Goal: Book appointment/travel/reservation

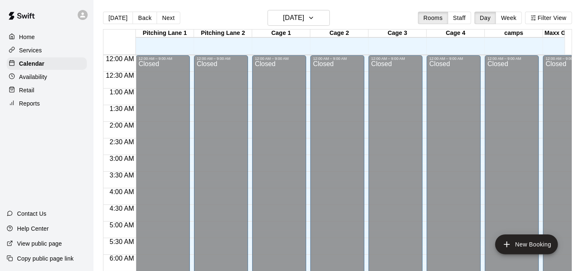
scroll to position [541, 0]
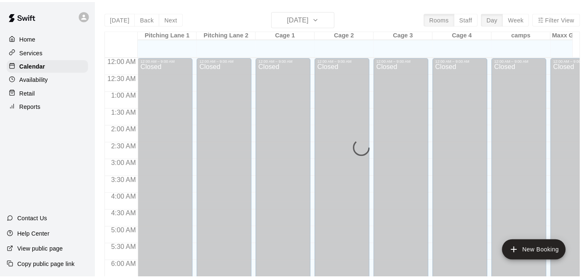
scroll to position [541, 0]
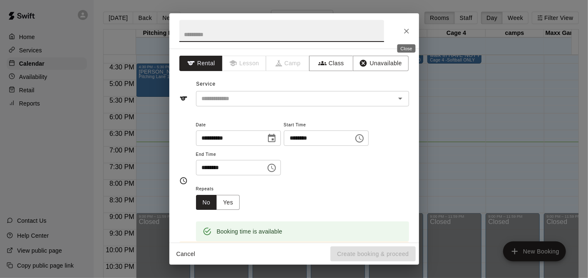
click at [402, 26] on button "Close" at bounding box center [406, 31] width 15 height 15
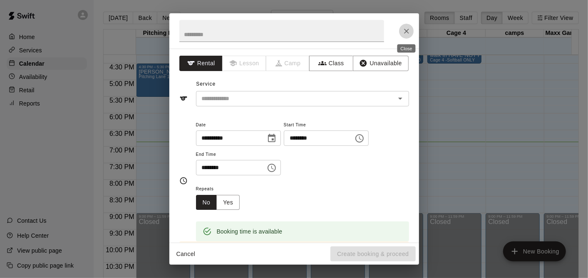
click at [405, 31] on icon "Close" at bounding box center [406, 31] width 8 height 8
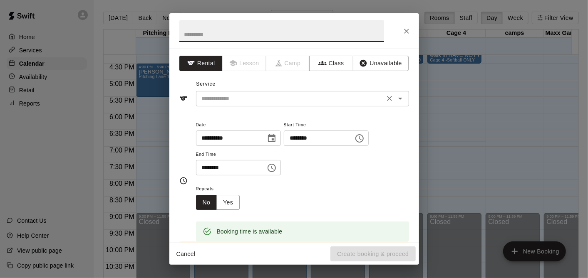
click at [304, 99] on input "text" at bounding box center [289, 99] width 183 height 10
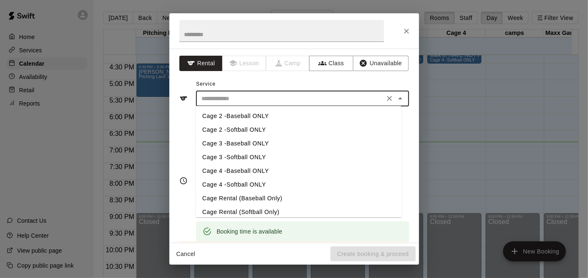
click at [227, 183] on li "Cage 4 -Softball ONLY" at bounding box center [298, 185] width 206 height 14
type input "**********"
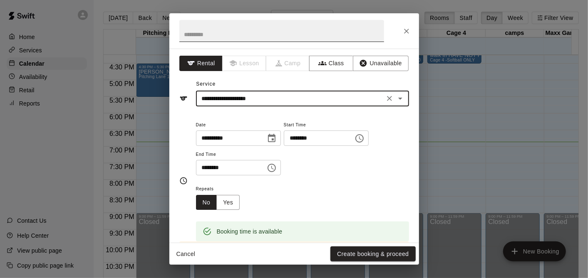
click at [267, 27] on input "text" at bounding box center [281, 31] width 205 height 22
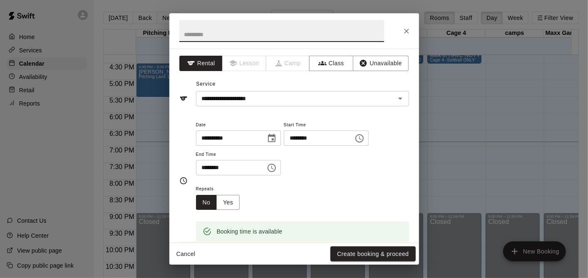
click at [266, 30] on input "text" at bounding box center [281, 31] width 205 height 22
type input "*******"
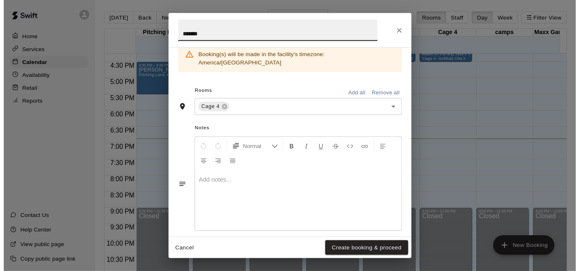
scroll to position [196, 0]
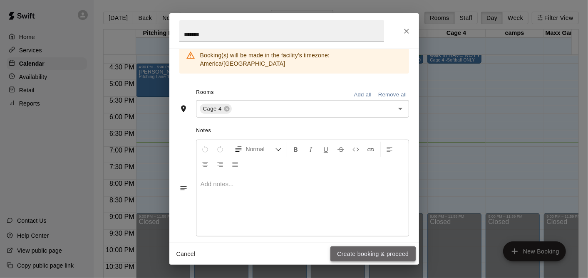
click at [371, 255] on button "Create booking & proceed" at bounding box center [372, 254] width 85 height 15
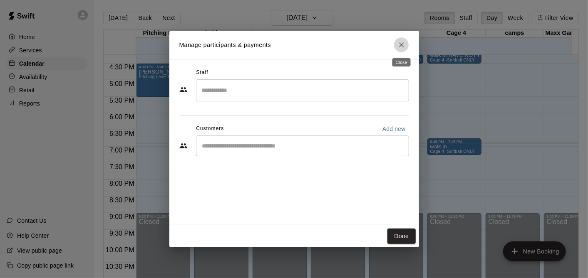
click at [407, 46] on button "Close" at bounding box center [401, 44] width 15 height 15
